Goal: Transaction & Acquisition: Purchase product/service

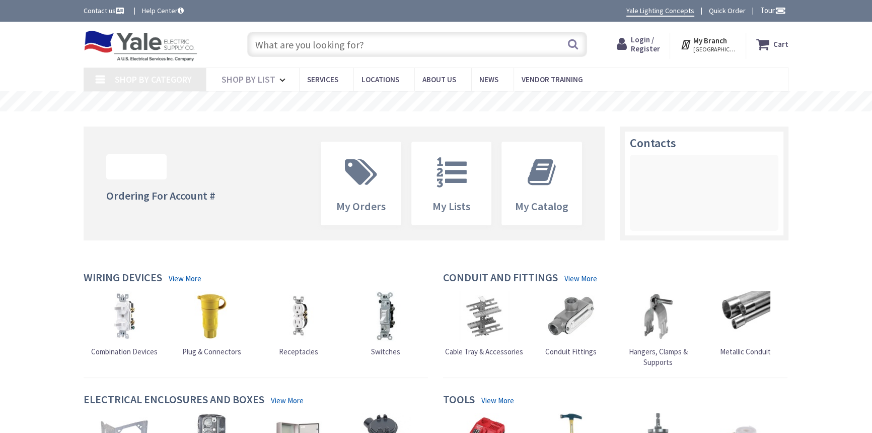
type input "[STREET_ADDRESS][PERSON_NAME]"
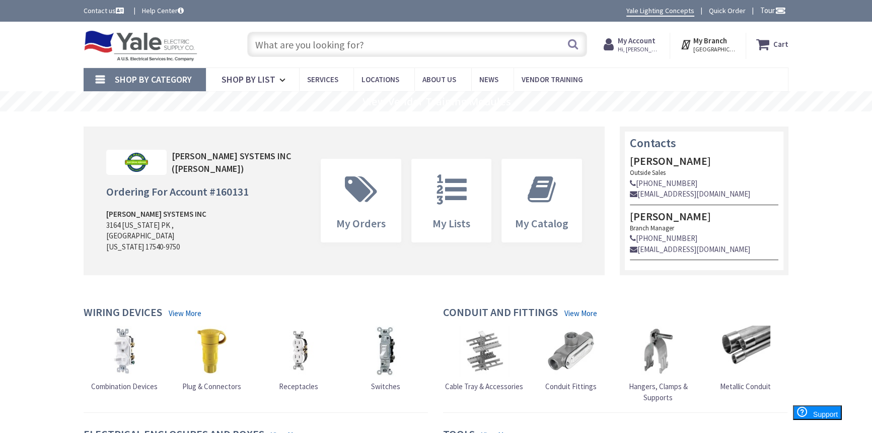
click at [444, 52] on input "text" at bounding box center [417, 44] width 340 height 25
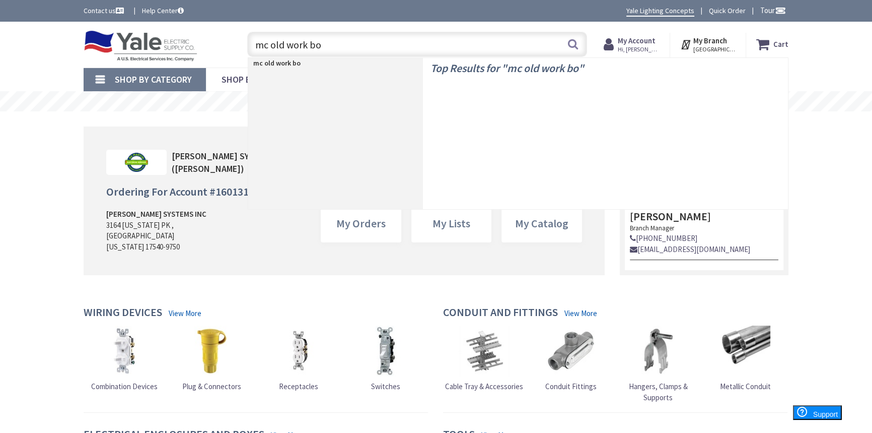
type input "mc old work box"
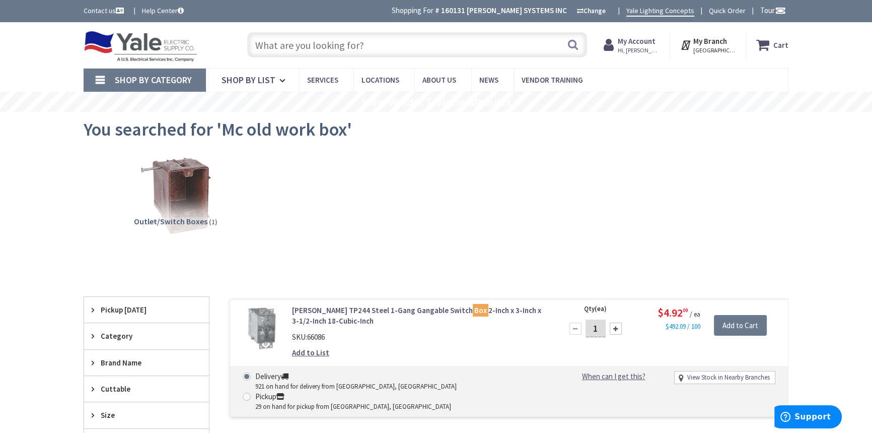
click at [330, 46] on input "text" at bounding box center [417, 44] width 340 height 25
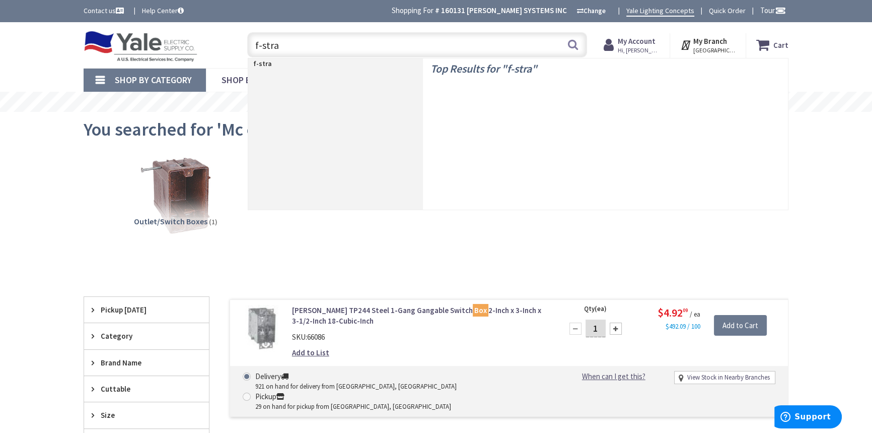
type input "f-strap"
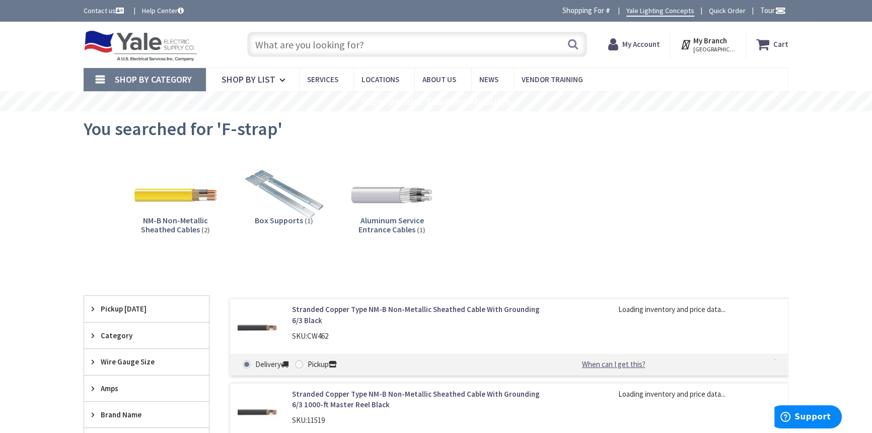
click at [322, 41] on input "text" at bounding box center [417, 44] width 340 height 25
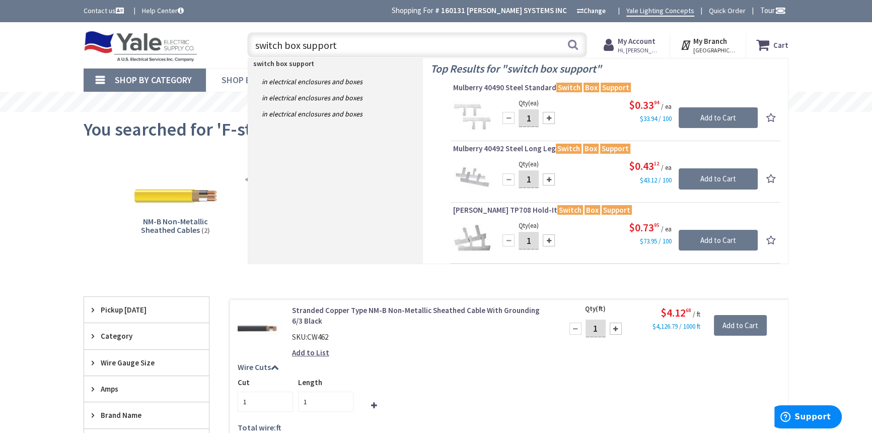
drag, startPoint x: 322, startPoint y: 55, endPoint x: 232, endPoint y: 73, distance: 91.4
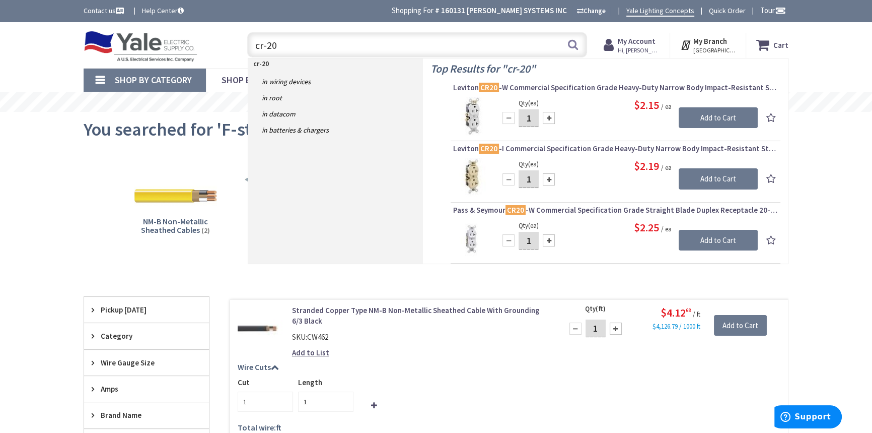
drag, startPoint x: 297, startPoint y: 44, endPoint x: 224, endPoint y: 55, distance: 73.9
click at [224, 55] on div "Toggle Nav cr-20 cr-20 Search Cart My Cart Close" at bounding box center [436, 45] width 720 height 34
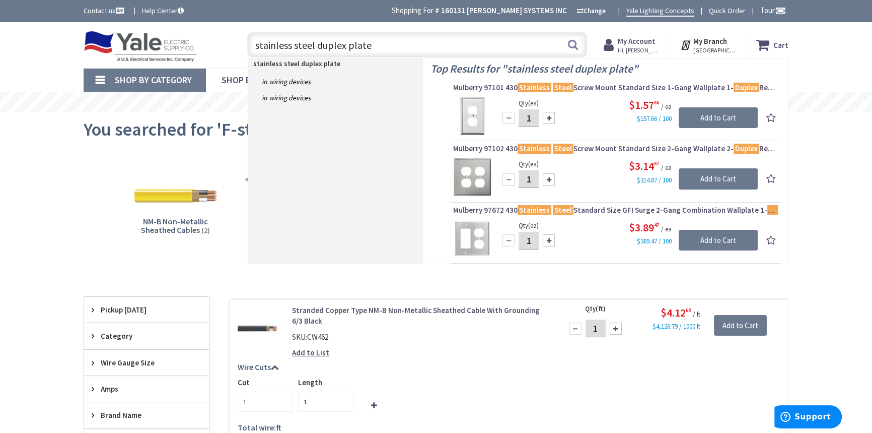
drag, startPoint x: 373, startPoint y: 41, endPoint x: 250, endPoint y: 58, distance: 124.6
click at [250, 58] on header "Skip to Content Toggle Nav stainless steel duplex plate stainless steel duplex …" at bounding box center [436, 45] width 872 height 46
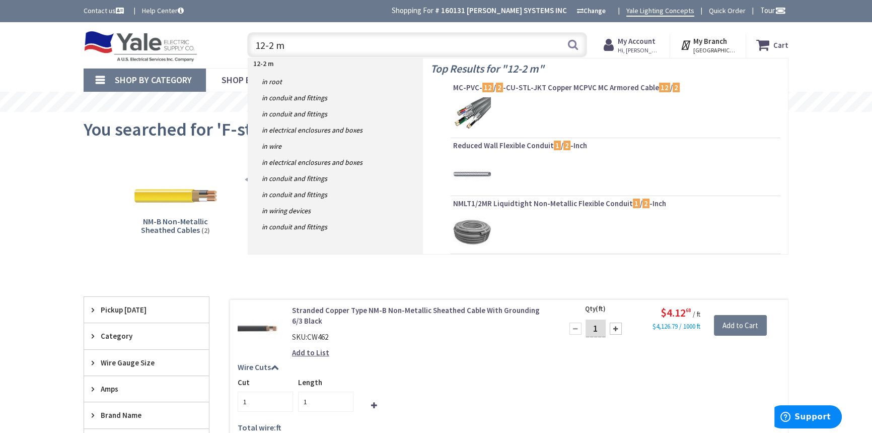
type input "12-2 mc"
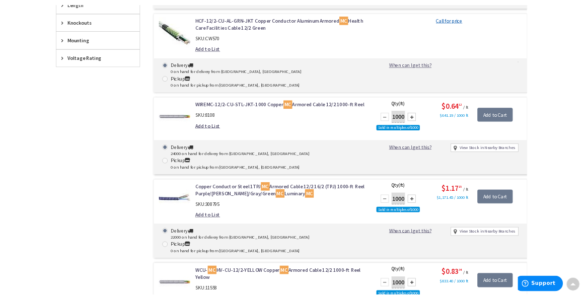
scroll to position [640, 0]
